Goal: Task Accomplishment & Management: Manage account settings

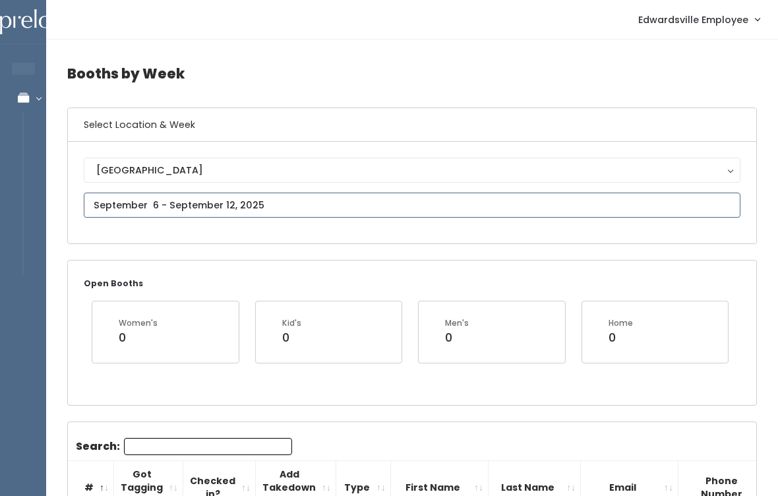
click at [253, 203] on input "text" at bounding box center [412, 204] width 656 height 25
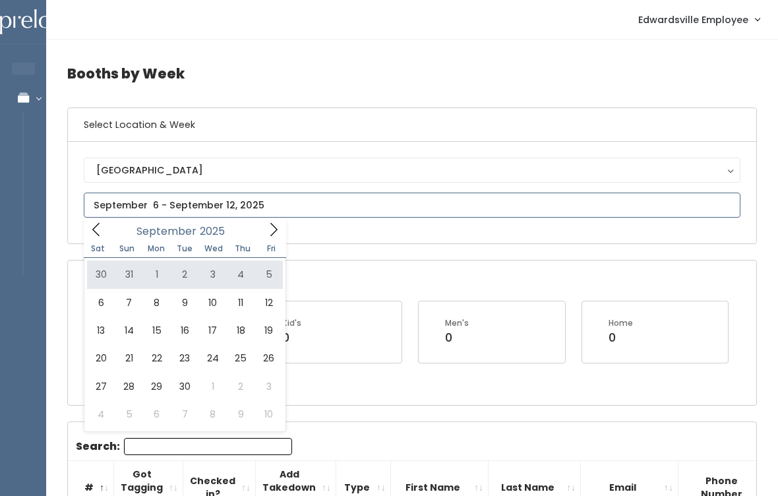
type input "August 30 to September 5"
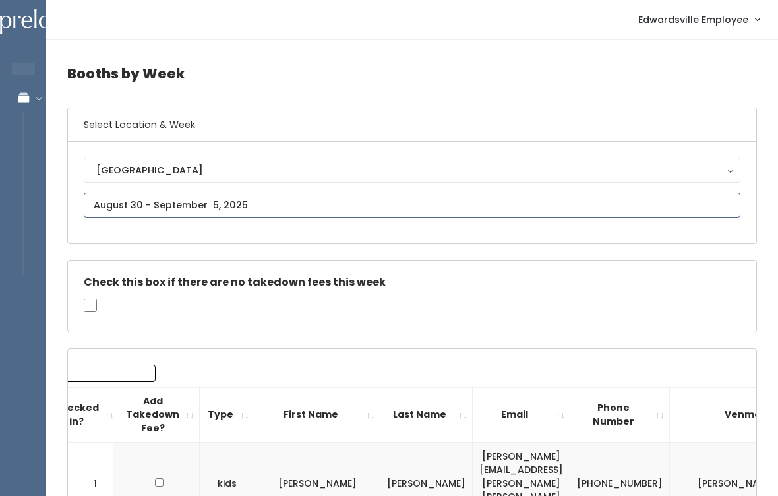
click at [270, 193] on input "text" at bounding box center [412, 204] width 656 height 25
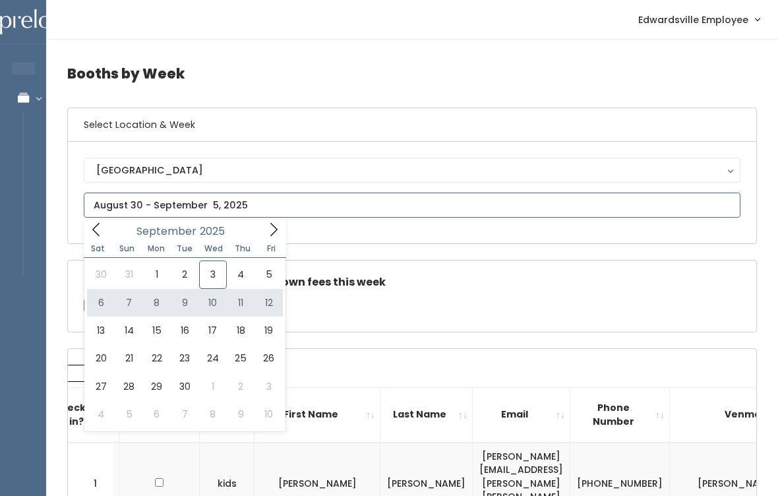
type input "[DATE] to [DATE]"
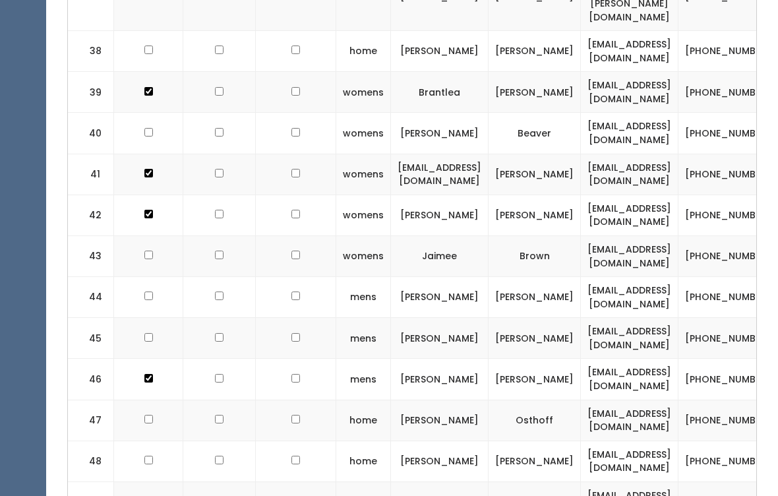
scroll to position [2218, 0]
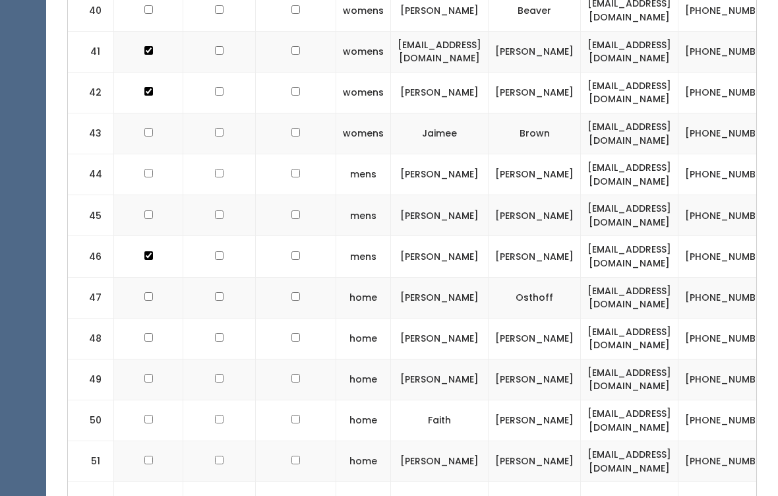
checkbox input "true"
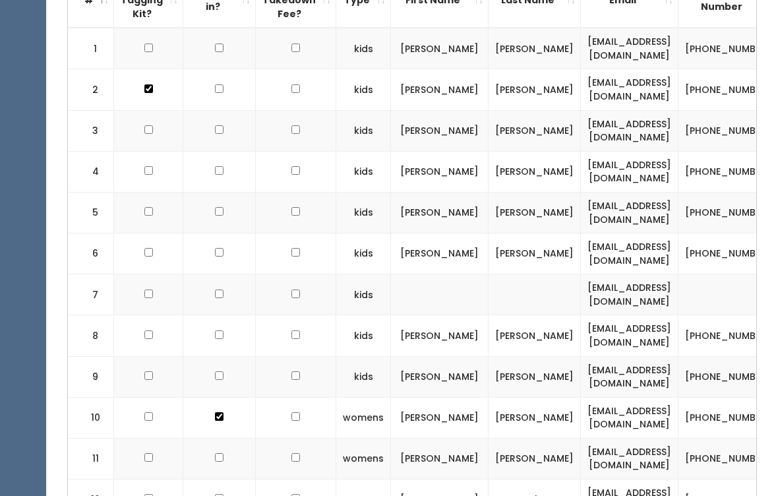
scroll to position [0, 0]
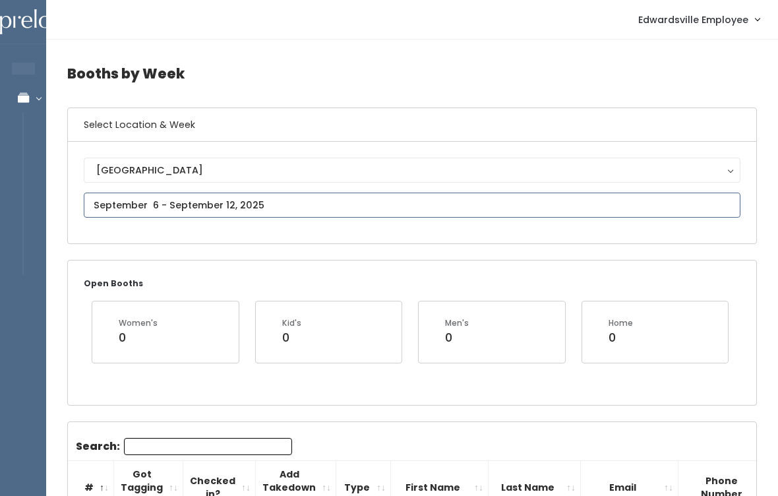
click at [308, 195] on input "text" at bounding box center [412, 204] width 656 height 25
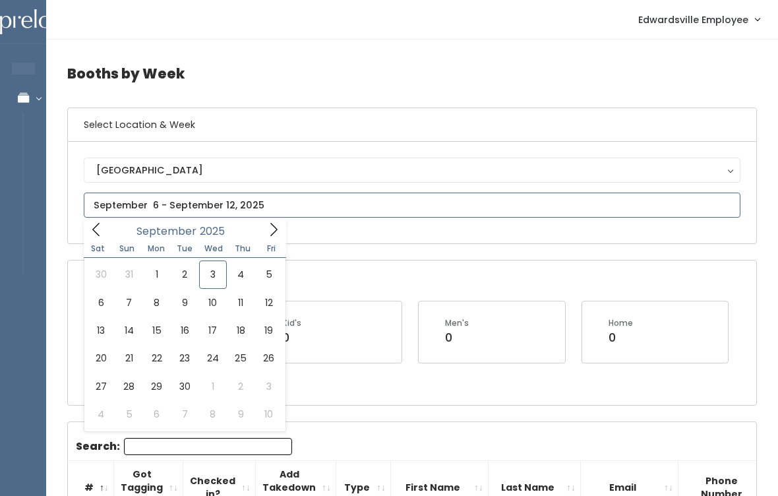
type input "September 13 to September 19"
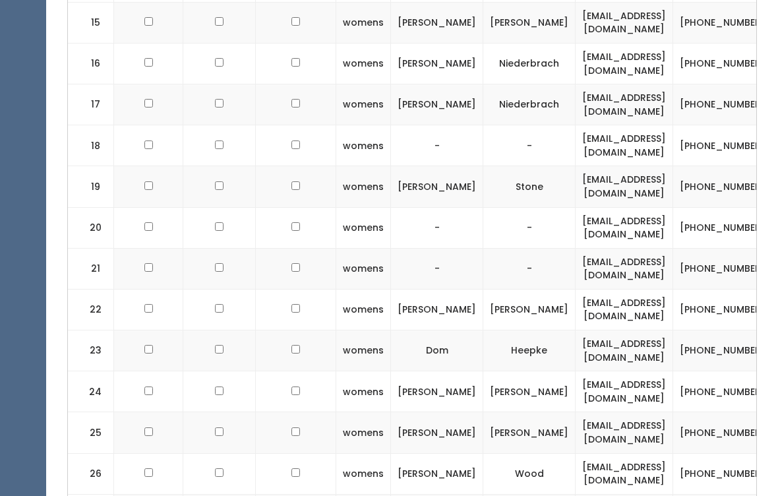
scroll to position [0, 1]
checkbox input "true"
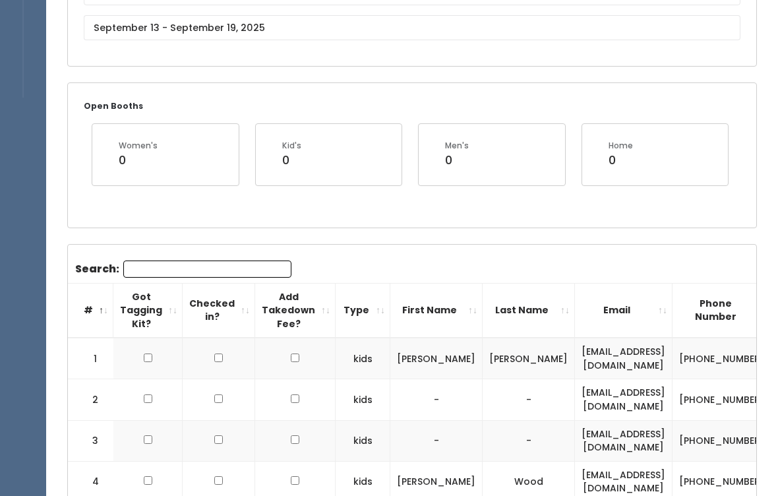
scroll to position [0, 0]
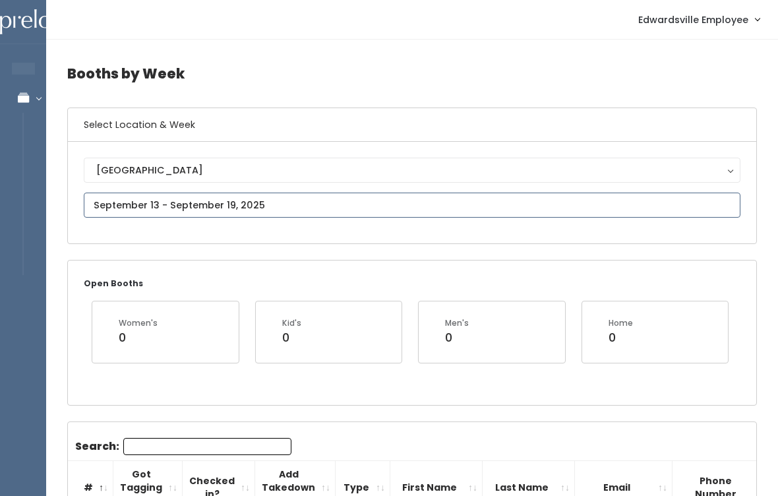
click at [318, 196] on input "text" at bounding box center [412, 204] width 656 height 25
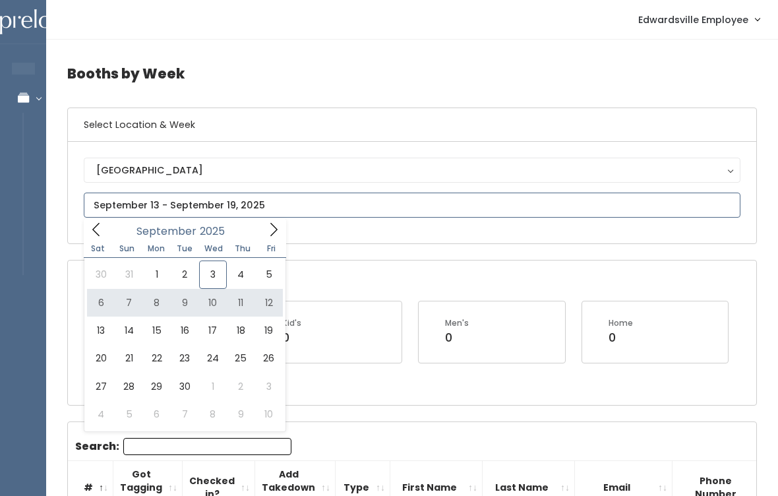
type input "[DATE] to [DATE]"
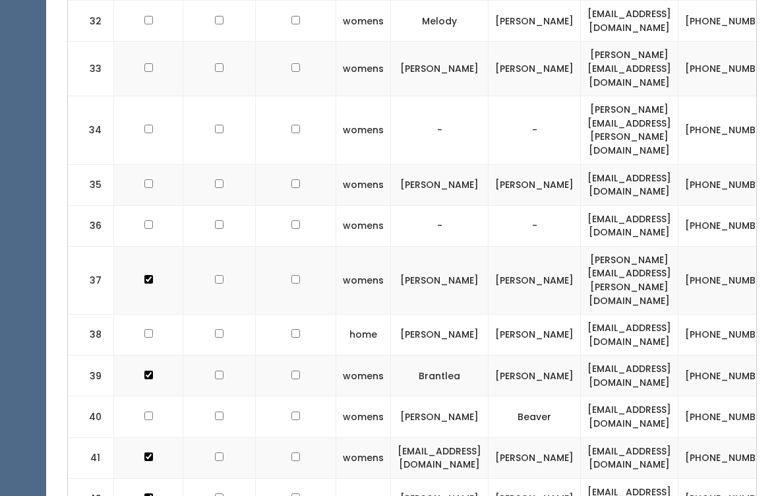
scroll to position [1815, 0]
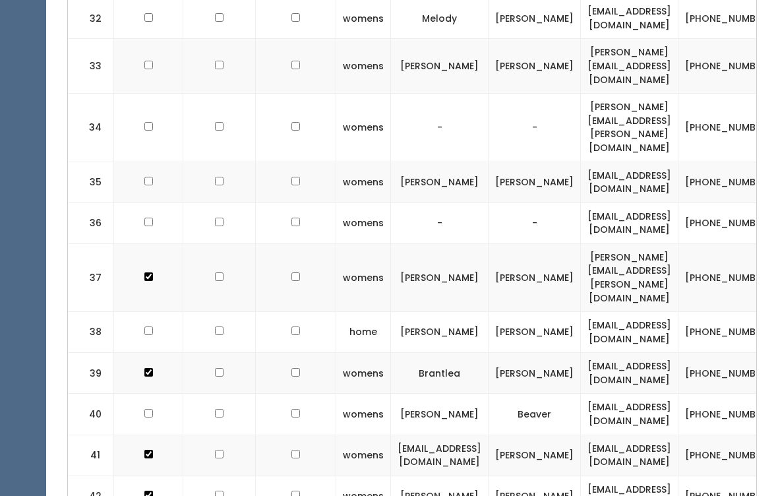
click at [136, 393] on td at bounding box center [148, 413] width 69 height 41
checkbox input "true"
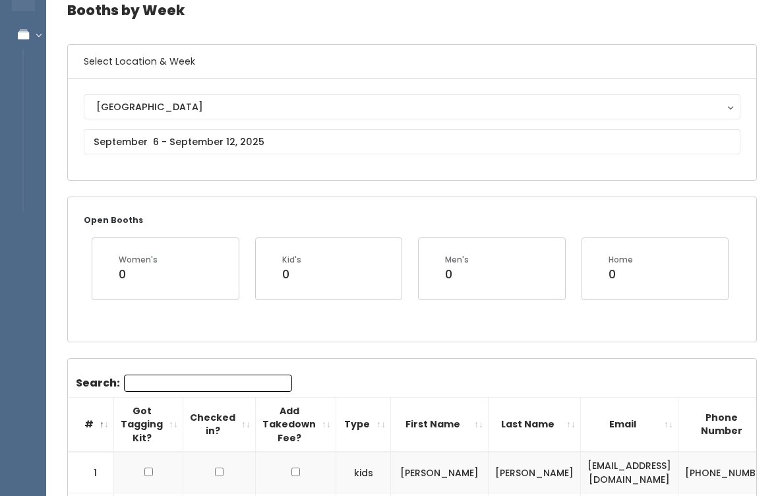
scroll to position [0, 0]
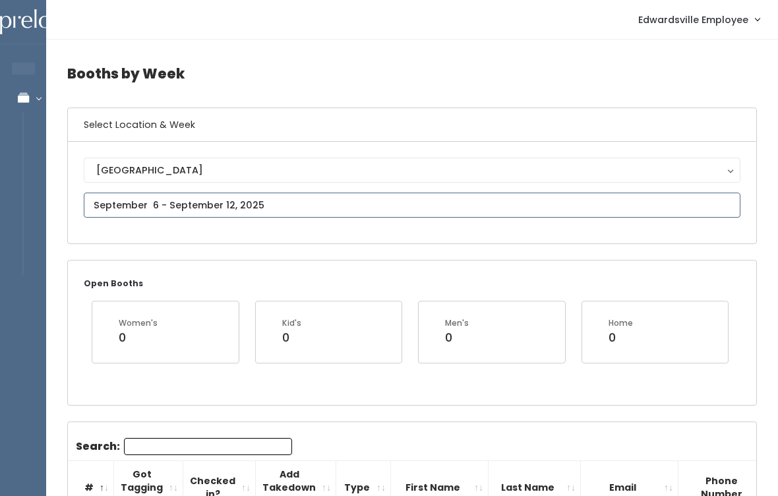
click at [310, 217] on input "text" at bounding box center [412, 204] width 656 height 25
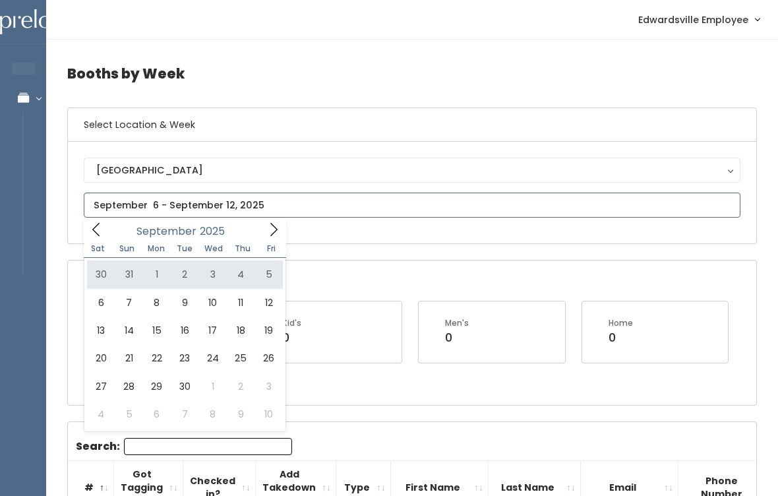
type input "August 30 to September 5"
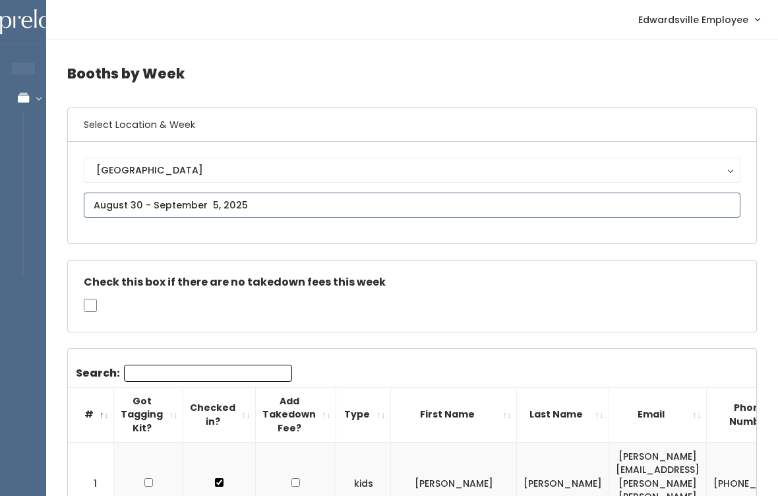
click at [293, 216] on input "text" at bounding box center [412, 204] width 656 height 25
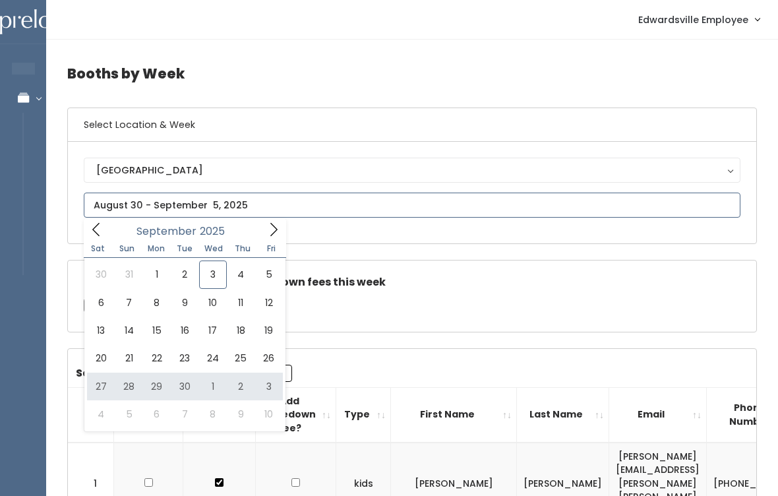
type input "September 27 to October 3"
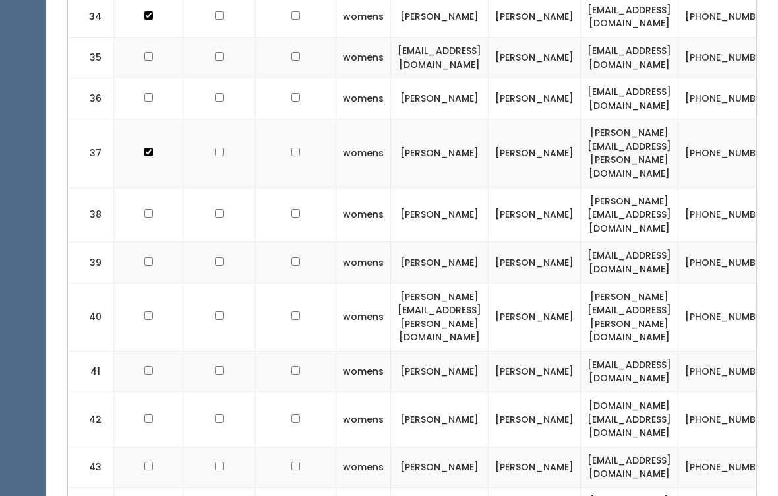
scroll to position [1770, 0]
